Goal: Task Accomplishment & Management: Manage account settings

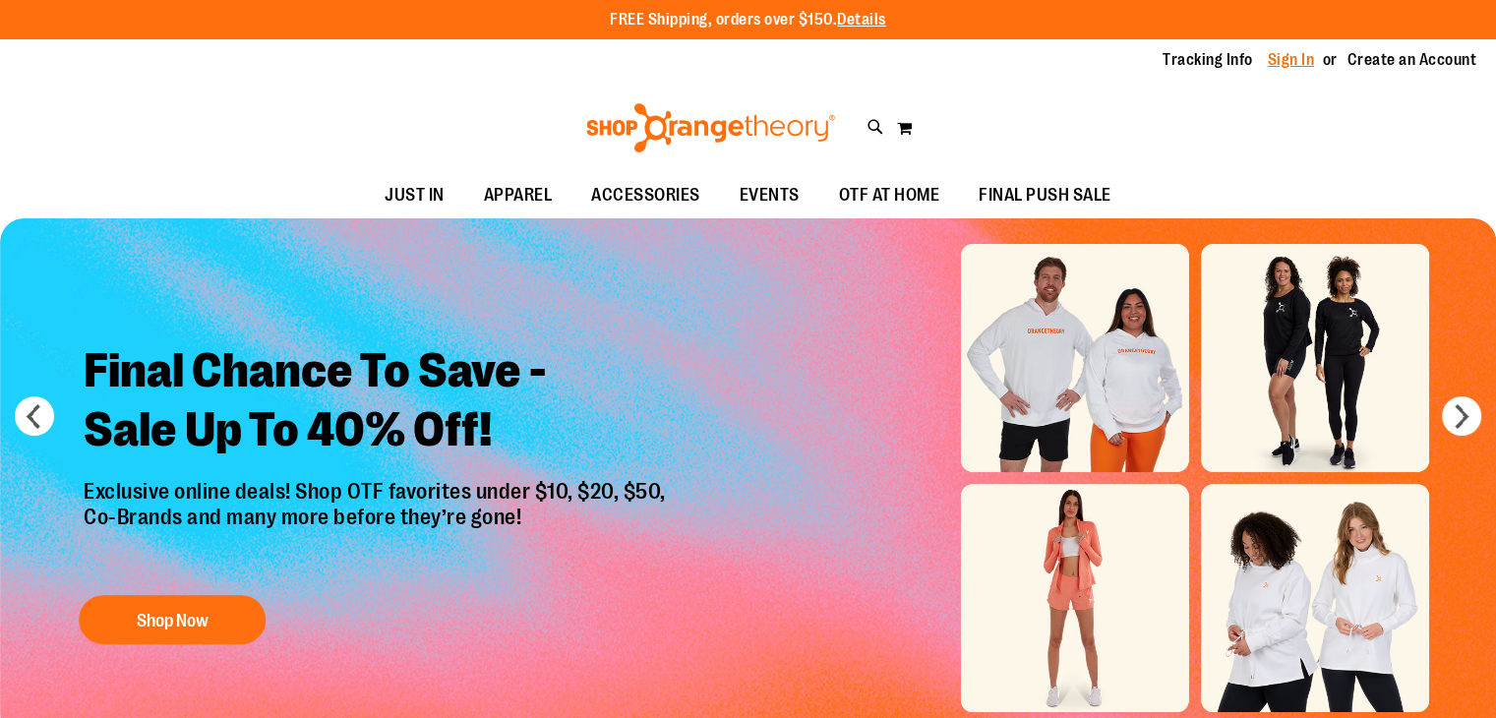
click at [1298, 64] on link "Sign In" at bounding box center [1291, 60] width 47 height 22
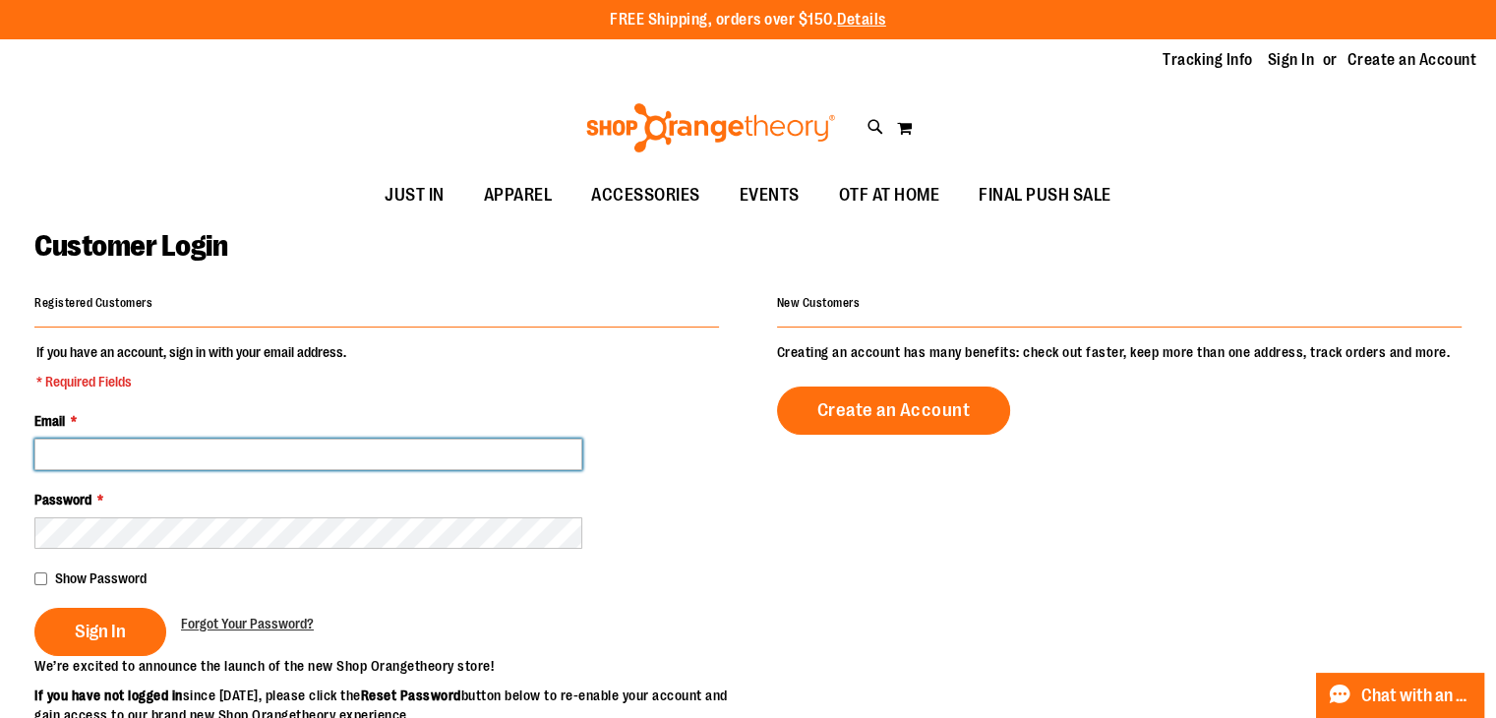
click at [197, 444] on input "Email *" at bounding box center [308, 454] width 548 height 31
type input "**********"
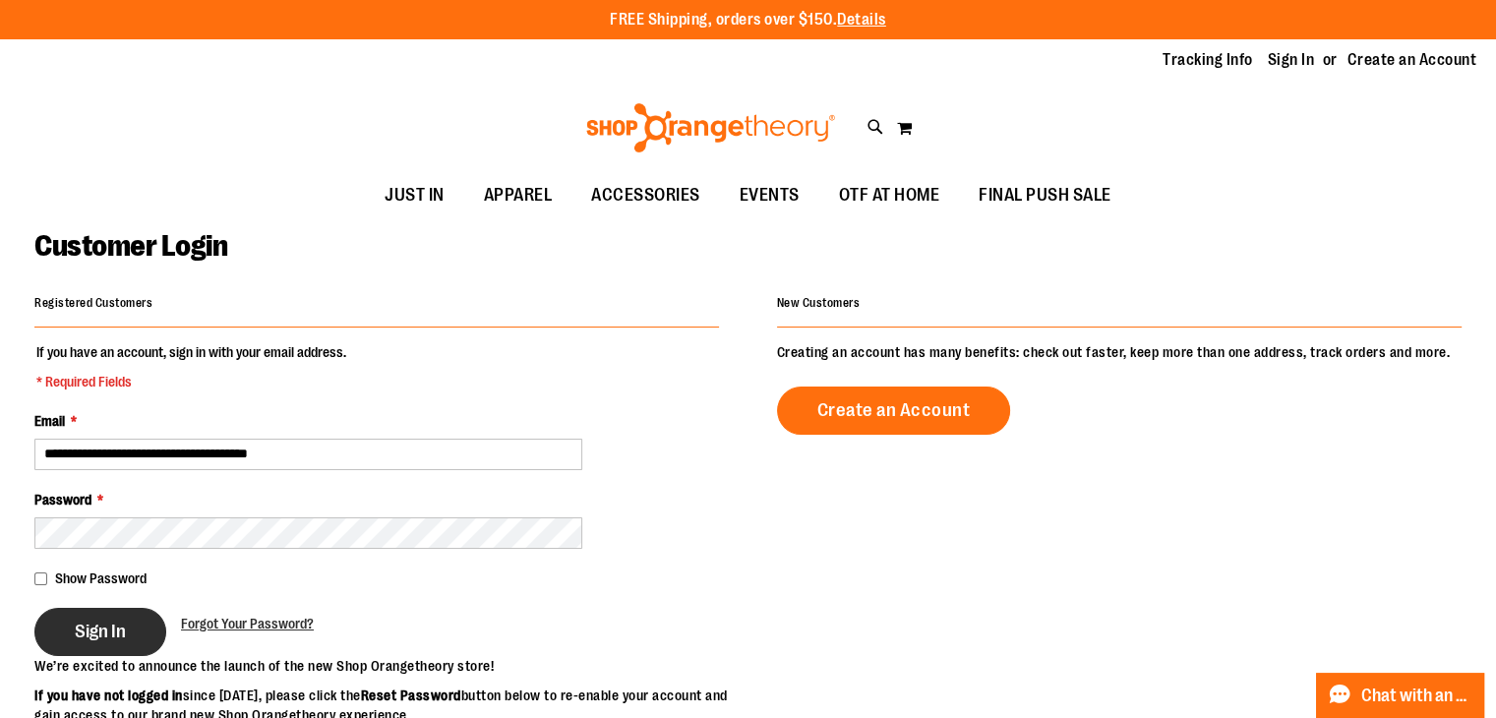
click at [77, 638] on span "Sign In" at bounding box center [100, 632] width 51 height 22
